Goal: Transaction & Acquisition: Purchase product/service

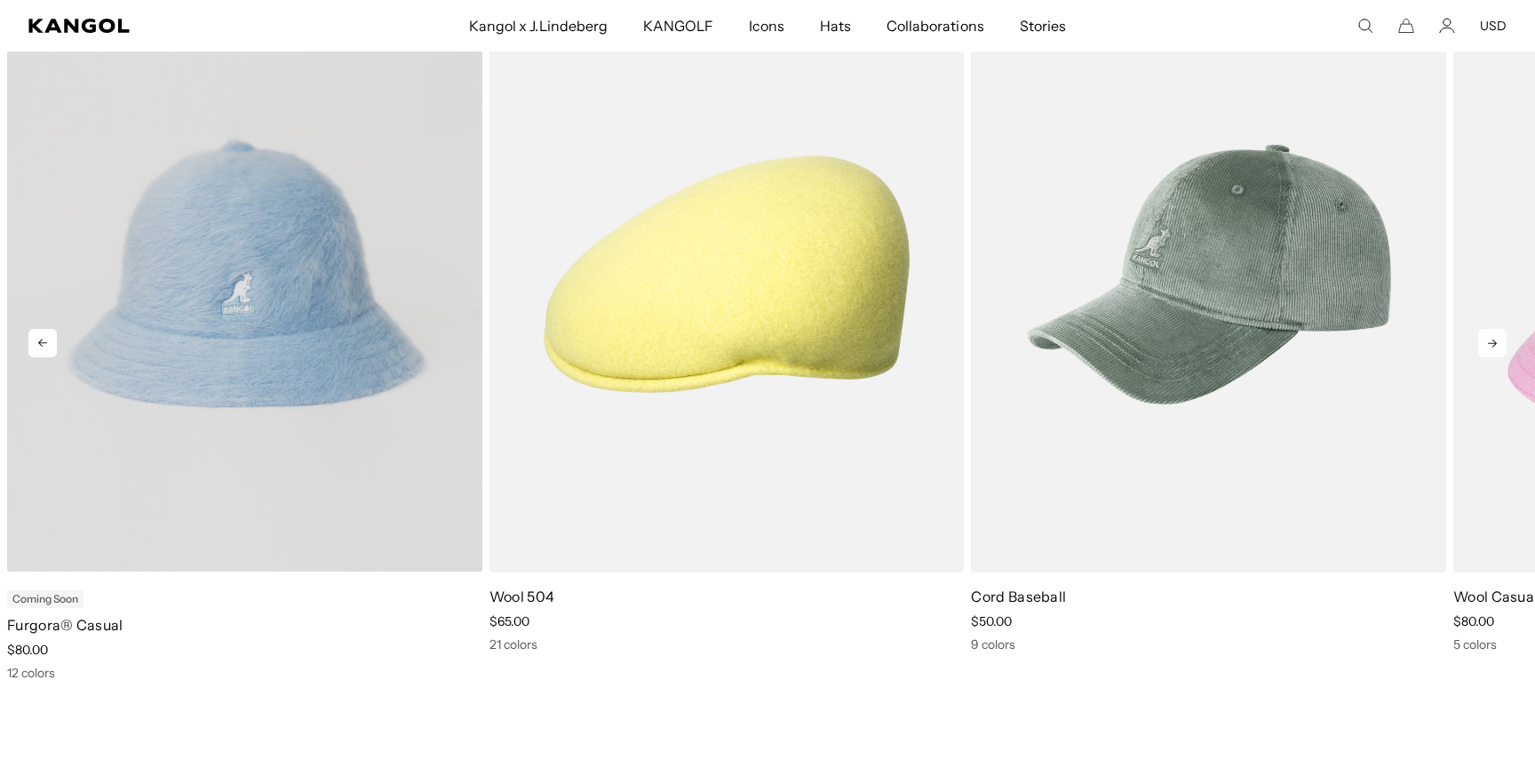
scroll to position [0, 366]
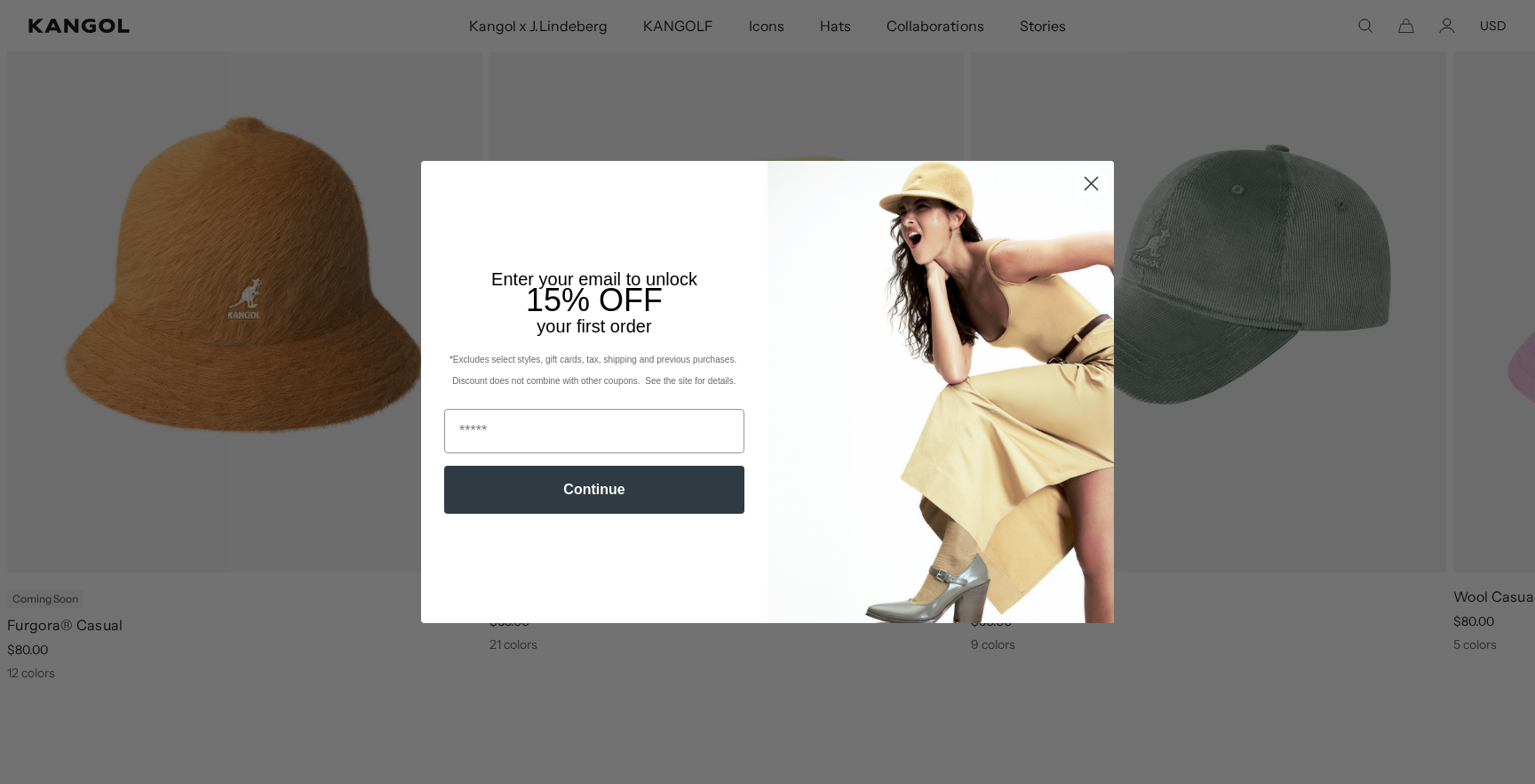
click at [1089, 176] on circle "Close dialog" at bounding box center [1091, 183] width 29 height 29
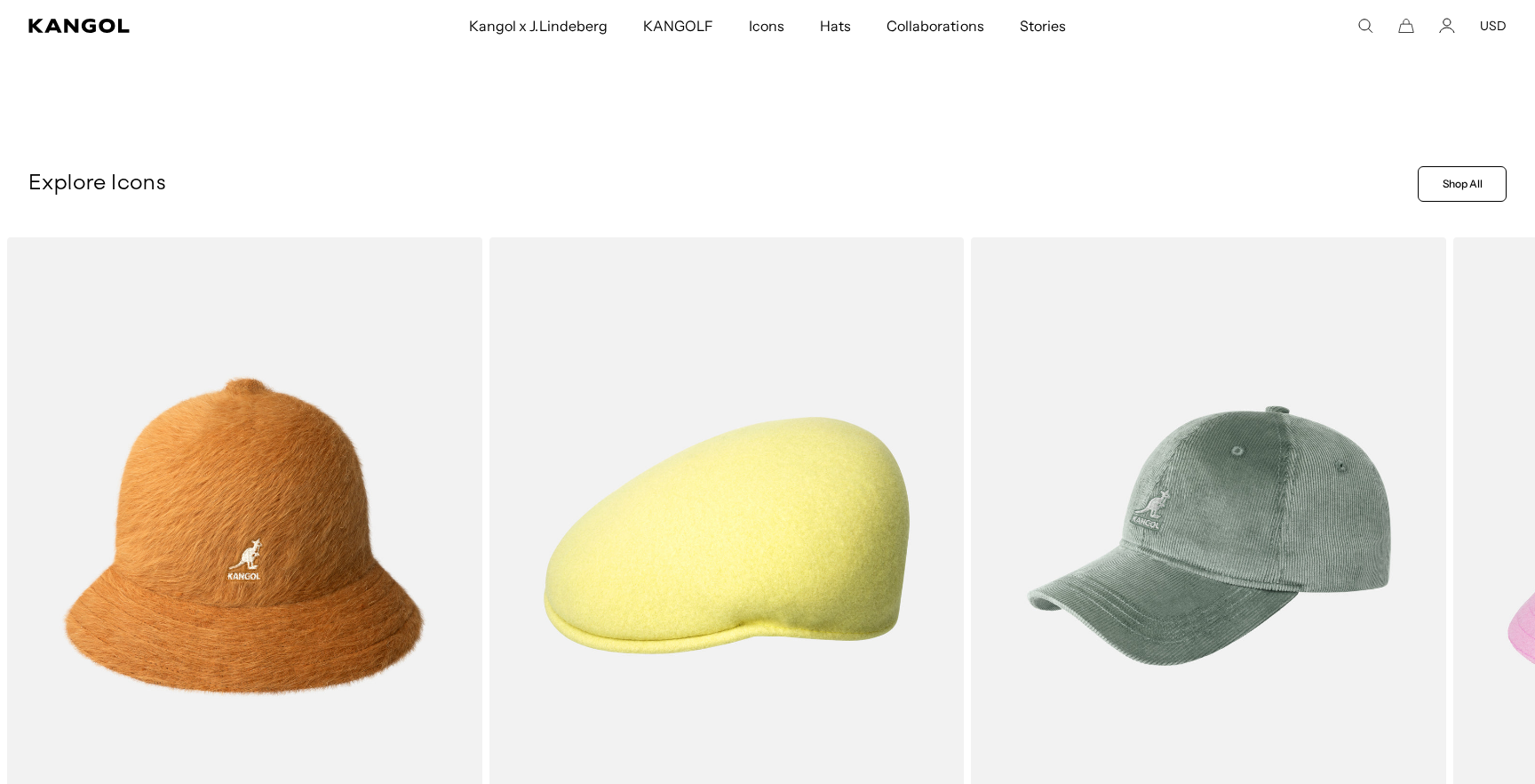
scroll to position [0, 0]
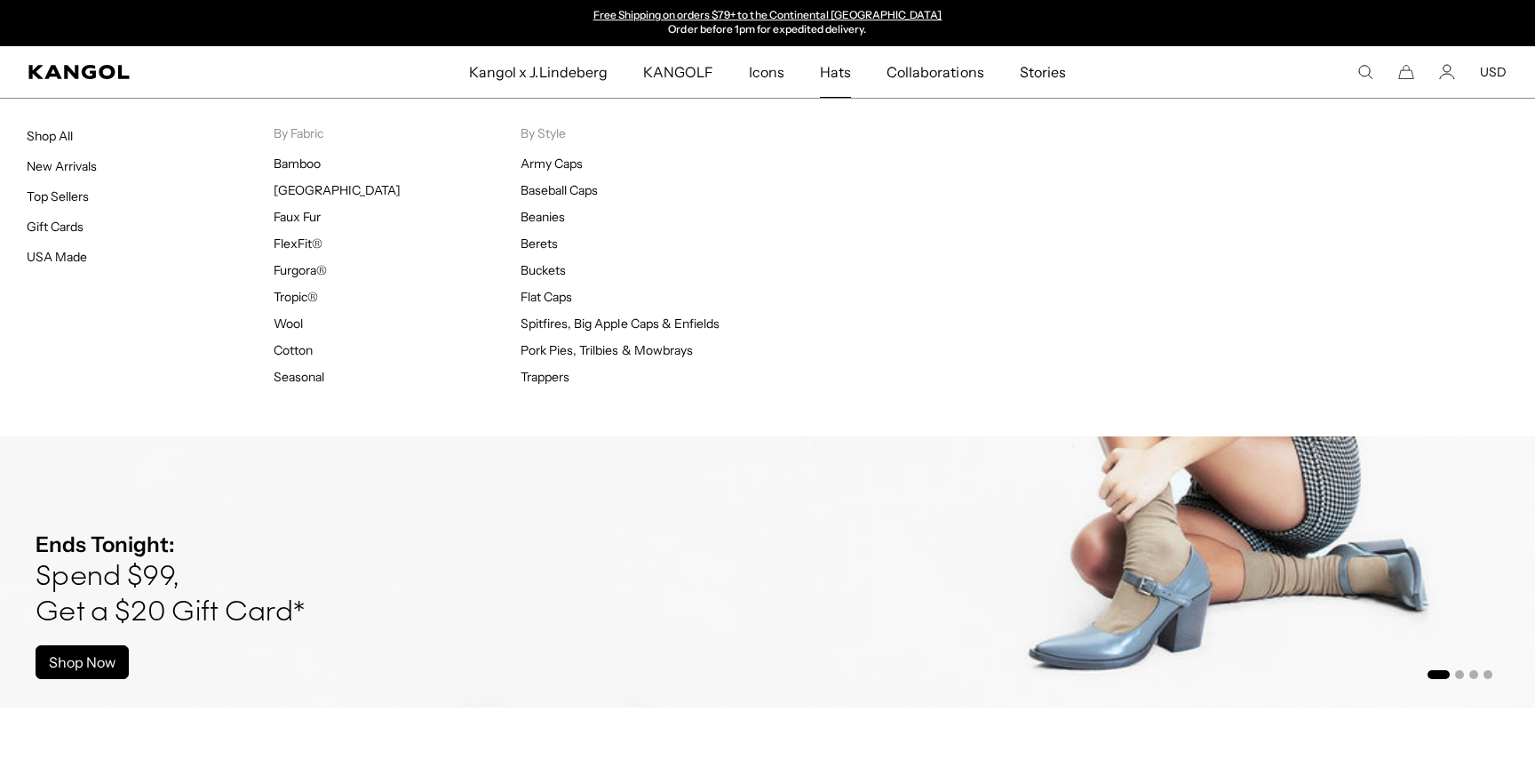
click at [835, 78] on span "Hats" at bounding box center [835, 72] width 31 height 51
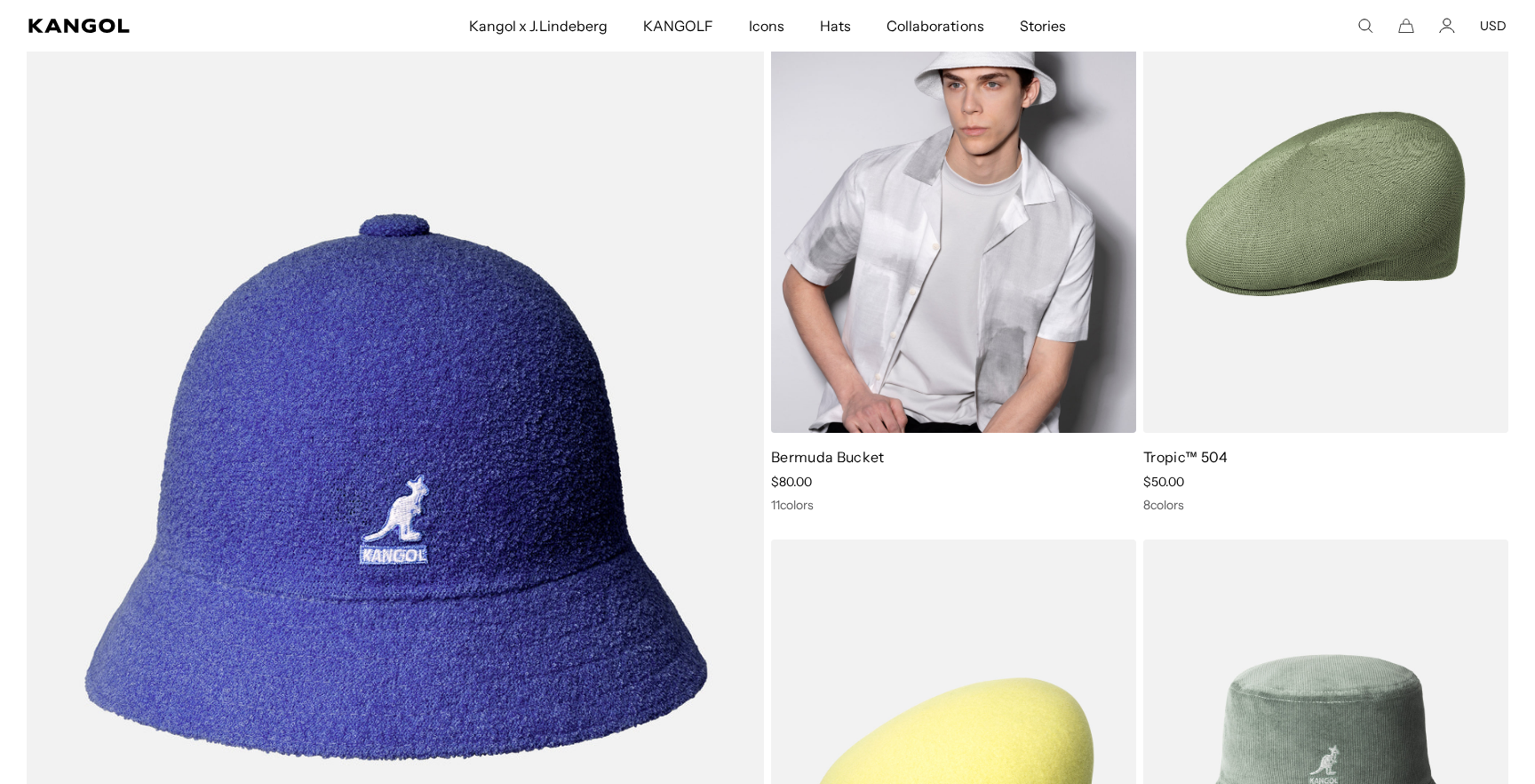
click at [827, 456] on link "Bermuda Bucket" at bounding box center [827, 456] width 113 height 18
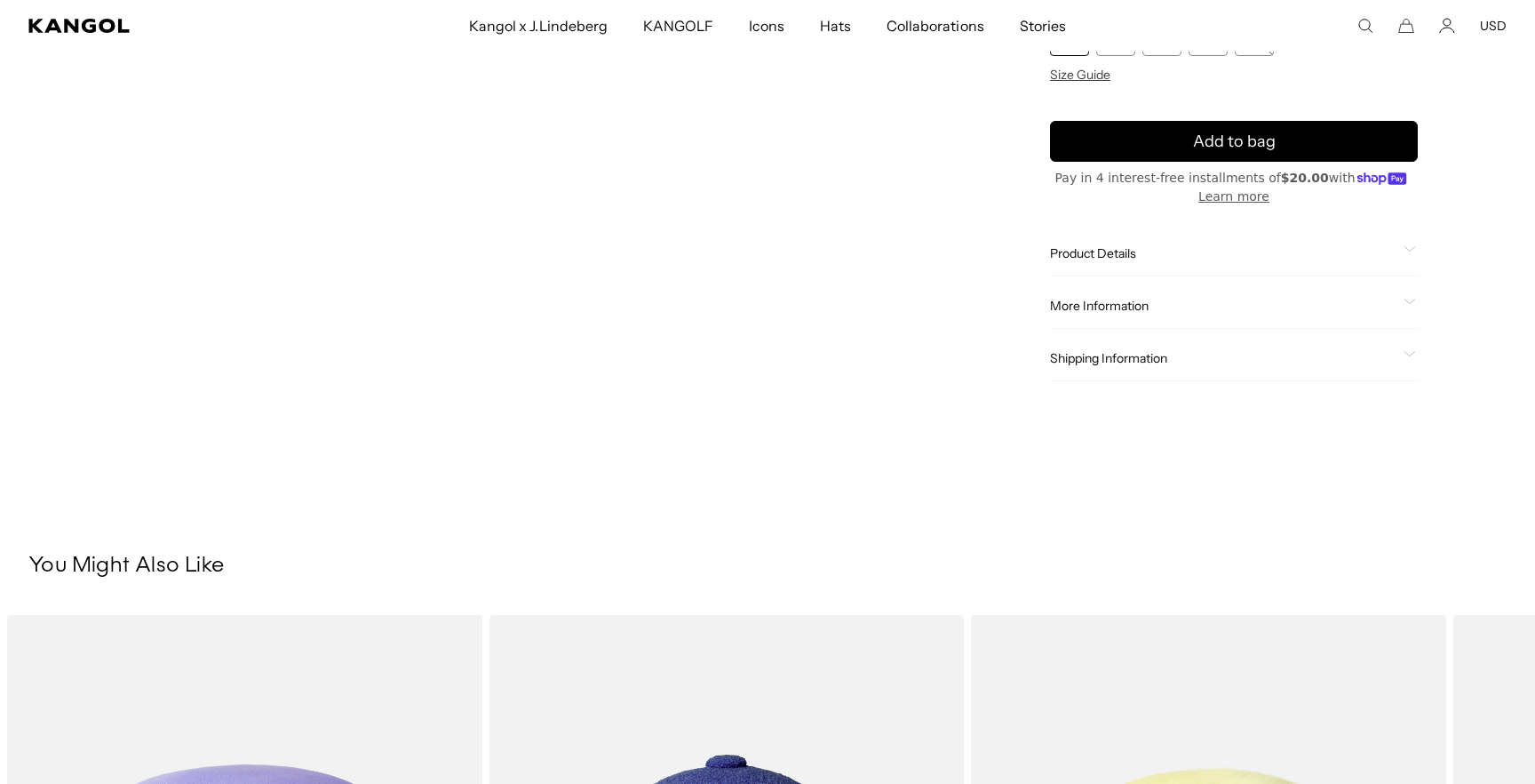
scroll to position [778, 0]
